Goal: Find specific page/section: Find specific page/section

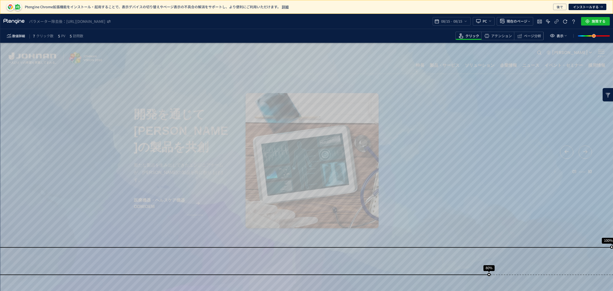
click at [103, 2] on div "Ptengine Chrome拡張機能をインストール・起用することで、表示デバイスの切り替えやページ表示の不具合の解消をサポートし、より便利にご利用いただけま…" at bounding box center [306, 7] width 613 height 14
click at [103, 18] on div "パラメーター除去後： [URL][DOMAIN_NAME] 08/15 - 08/15 PC 現在のページ 施策する" at bounding box center [306, 21] width 613 height 15
click at [104, 20] on icon "[URL][DOMAIN_NAME]" at bounding box center [86, 21] width 40 height 5
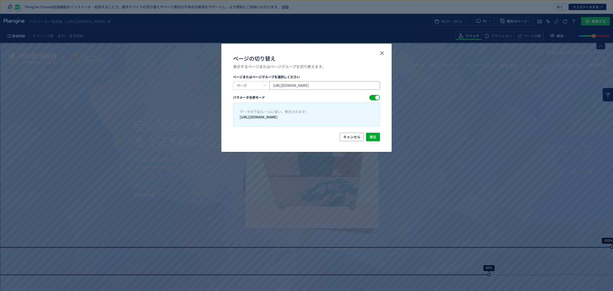
click at [329, 86] on input "[URL][DOMAIN_NAME]" at bounding box center [324, 85] width 110 height 9
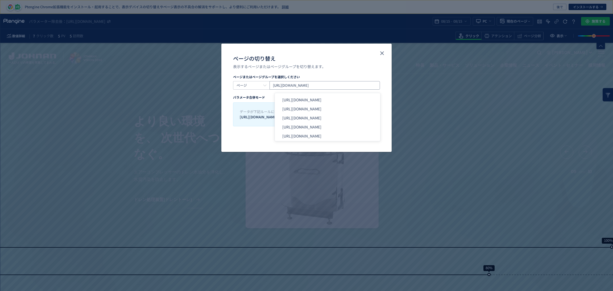
click at [334, 85] on input "[URL][DOMAIN_NAME]" at bounding box center [324, 85] width 110 height 9
paste input "product/robot/deburring/"
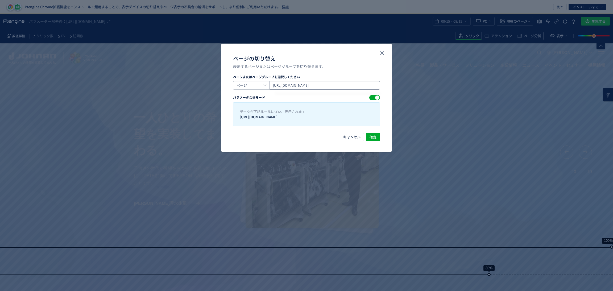
type input "[URL][DOMAIN_NAME]"
click at [364, 67] on div "表示するページまたはページグループを切り替えます。" at bounding box center [306, 66] width 147 height 5
click at [372, 138] on span "確定" at bounding box center [372, 137] width 7 height 9
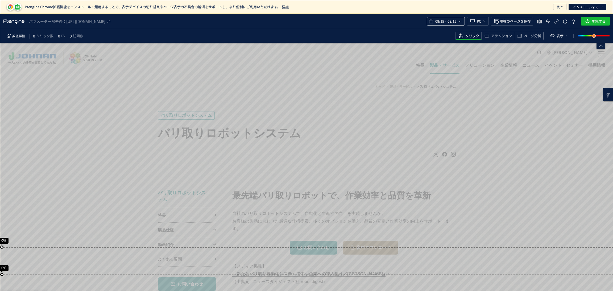
click at [449, 20] on span "08/15" at bounding box center [451, 21] width 11 height 11
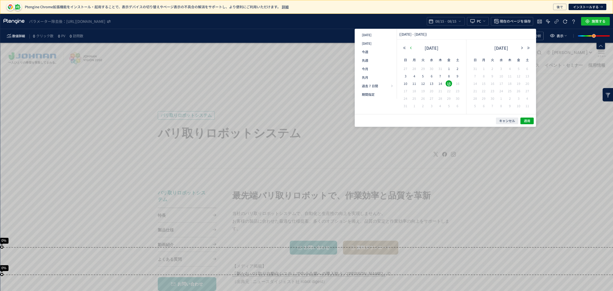
click at [412, 49] on button "button" at bounding box center [411, 48] width 6 height 4
click at [448, 85] on span "18" at bounding box center [449, 83] width 6 height 6
click at [520, 47] on icon "button" at bounding box center [521, 47] width 3 height 3
click at [413, 50] on div "[DATE]" at bounding box center [431, 49] width 61 height 11
click at [410, 48] on icon "button" at bounding box center [410, 47] width 3 height 3
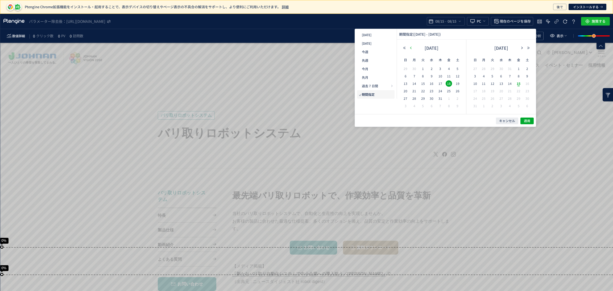
click at [410, 47] on icon "button" at bounding box center [410, 47] width 3 height 3
click at [523, 47] on icon "button" at bounding box center [521, 47] width 3 height 3
click at [439, 98] on span "31" at bounding box center [440, 98] width 6 height 6
click at [530, 120] on span "適用" at bounding box center [527, 121] width 6 height 5
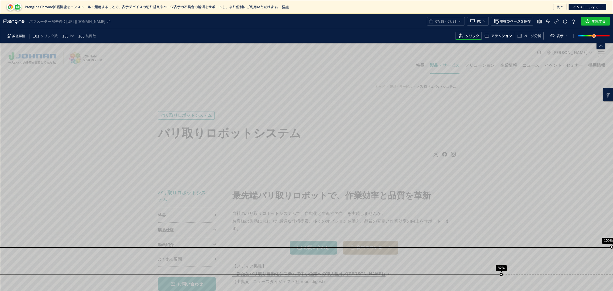
click at [503, 38] on span "アテンション" at bounding box center [501, 36] width 21 height 5
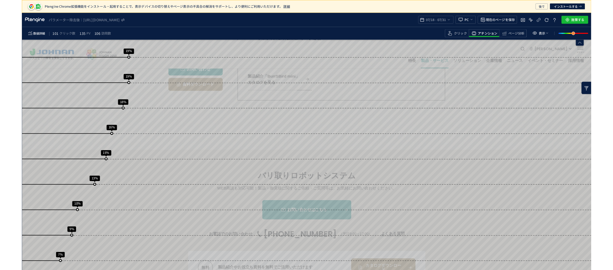
scroll to position [837, 0]
